Goal: Navigation & Orientation: Find specific page/section

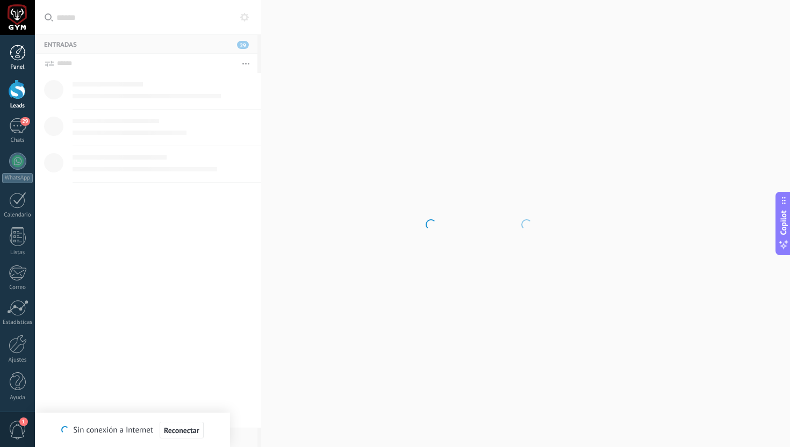
click at [18, 58] on div at bounding box center [18, 53] width 16 height 16
click at [13, 91] on div at bounding box center [18, 90] width 16 height 20
click at [433, 242] on body ".abecls-1,.abecls-2{fill-rule:evenodd}.abecls-2{fill:#fff} .abhcls-1{fill:none}…" at bounding box center [395, 223] width 790 height 447
